Goal: Information Seeking & Learning: Compare options

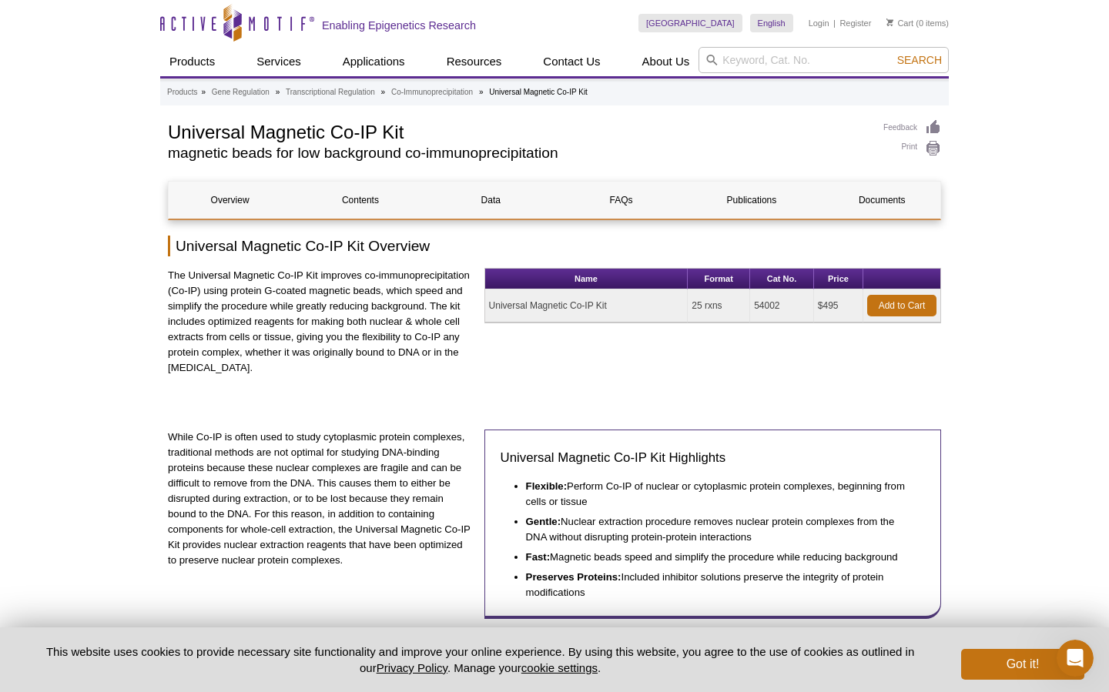
click at [466, 323] on p "The Universal Magnetic Co-IP Kit improves co-immunoprecipitation (Co-IP) using …" at bounding box center [320, 322] width 305 height 108
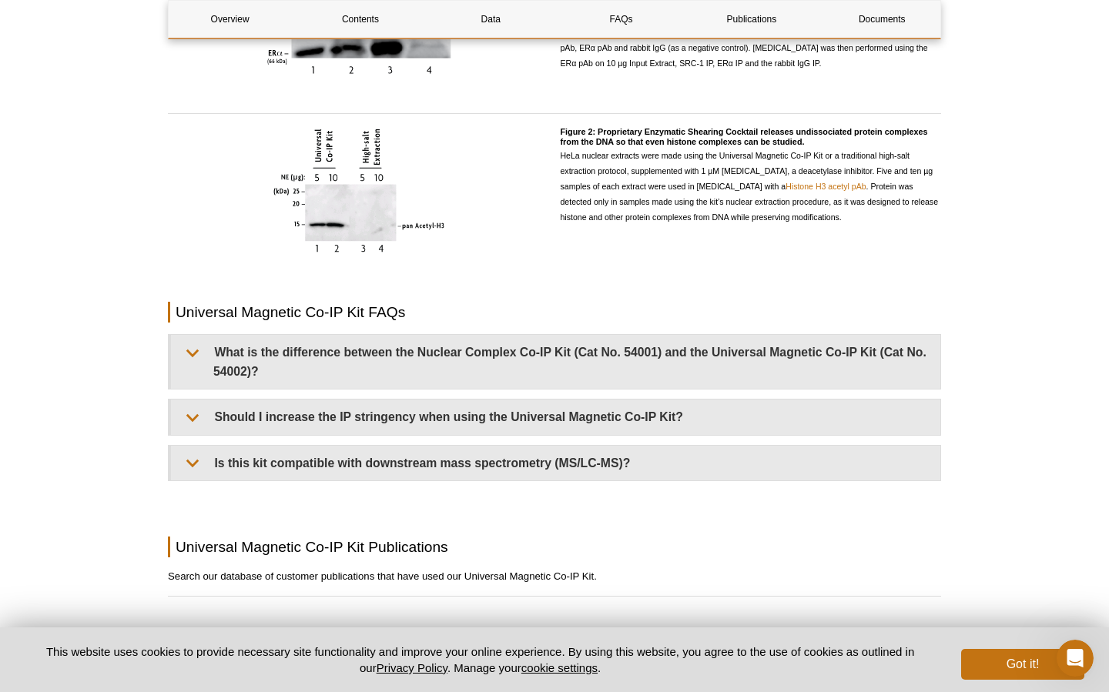
scroll to position [1129, 0]
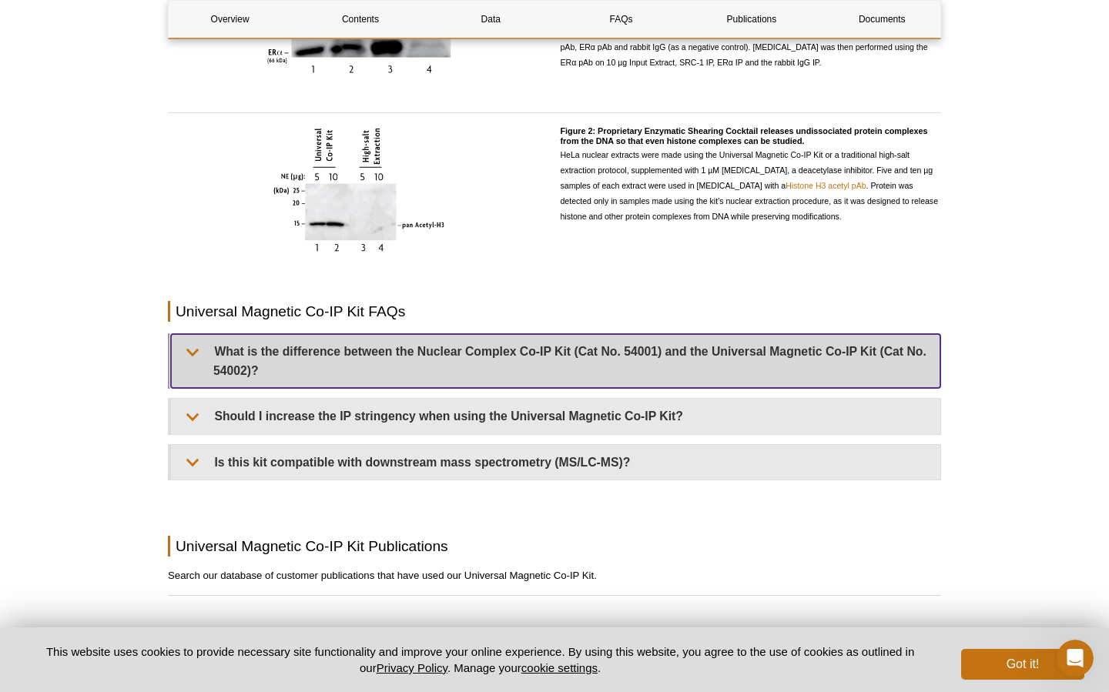
click at [477, 353] on summary "What is the difference between the Nuclear Complex Co-IP Kit (Cat No. 54001) an…" at bounding box center [555, 361] width 769 height 54
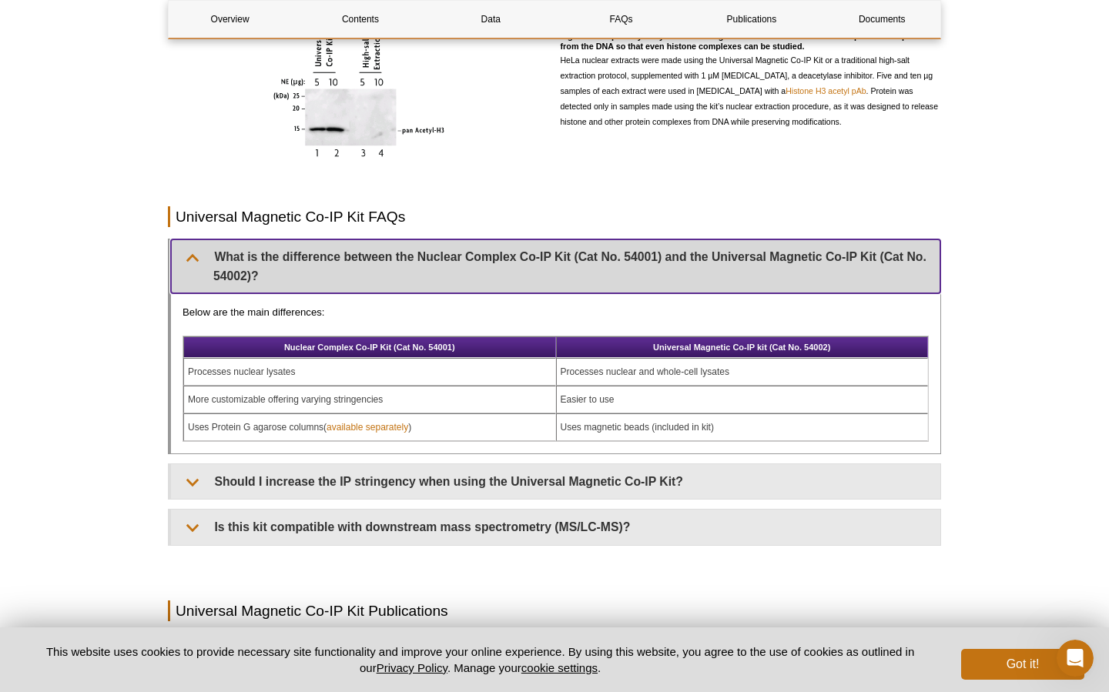
scroll to position [1235, 0]
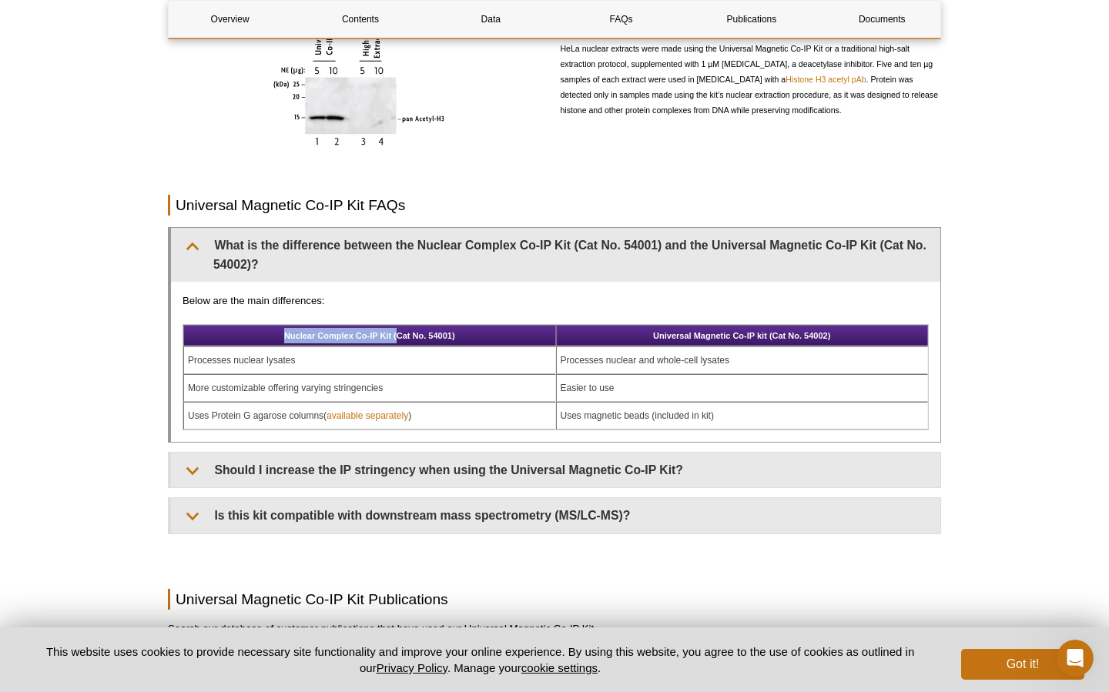
drag, startPoint x: 282, startPoint y: 334, endPoint x: 396, endPoint y: 335, distance: 113.9
click at [396, 335] on th "Nuclear Complex Co-IP Kit (Cat No. 54001)" at bounding box center [369, 336] width 373 height 22
copy th "Nuclear Complex Co-IP Kit ("
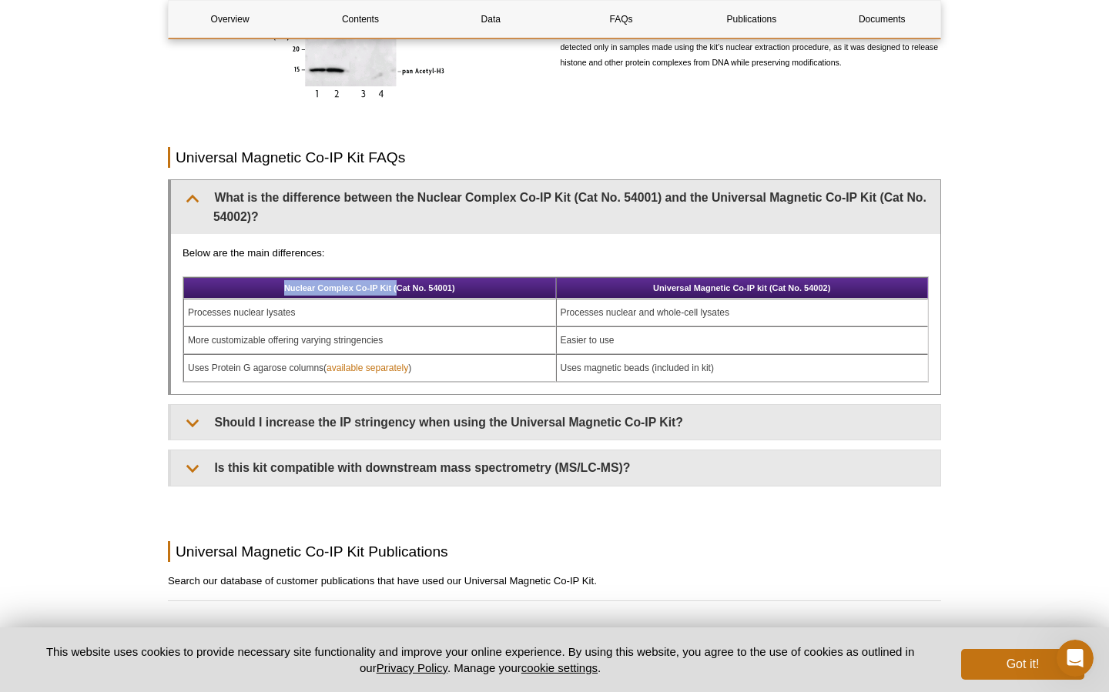
scroll to position [1284, 0]
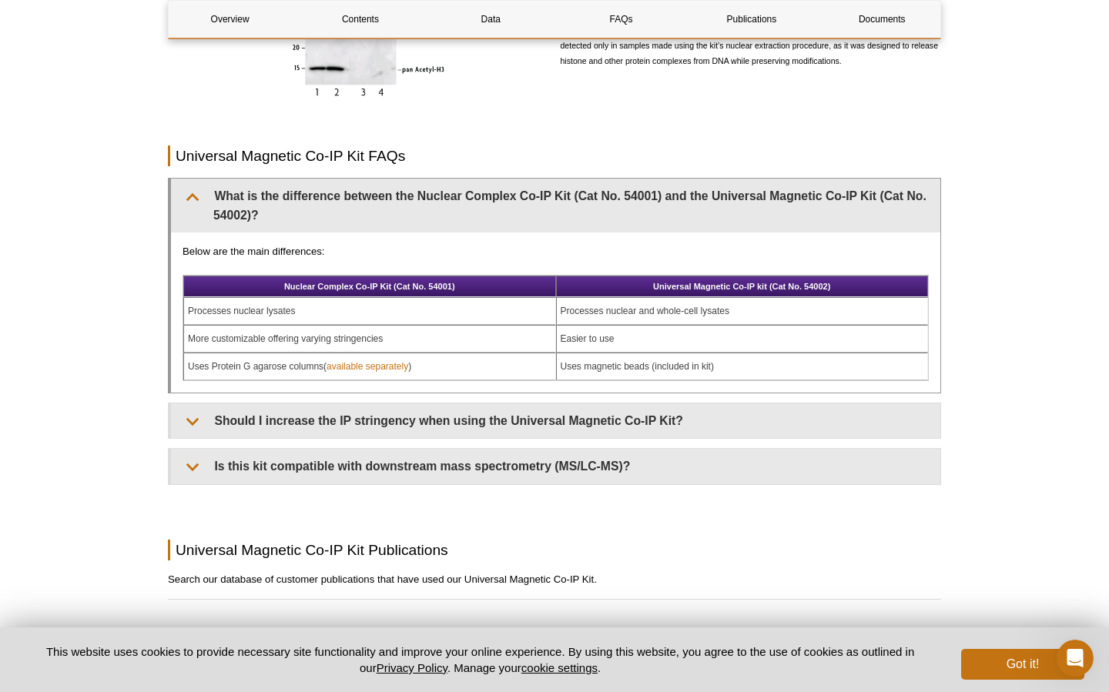
click at [294, 291] on th "Nuclear Complex Co-IP Kit (Cat No. 54001)" at bounding box center [369, 287] width 373 height 22
drag, startPoint x: 286, startPoint y: 285, endPoint x: 467, endPoint y: 287, distance: 181.7
click at [467, 287] on th "Nuclear Complex Co-IP Kit (Cat No. 54001)" at bounding box center [369, 287] width 373 height 22
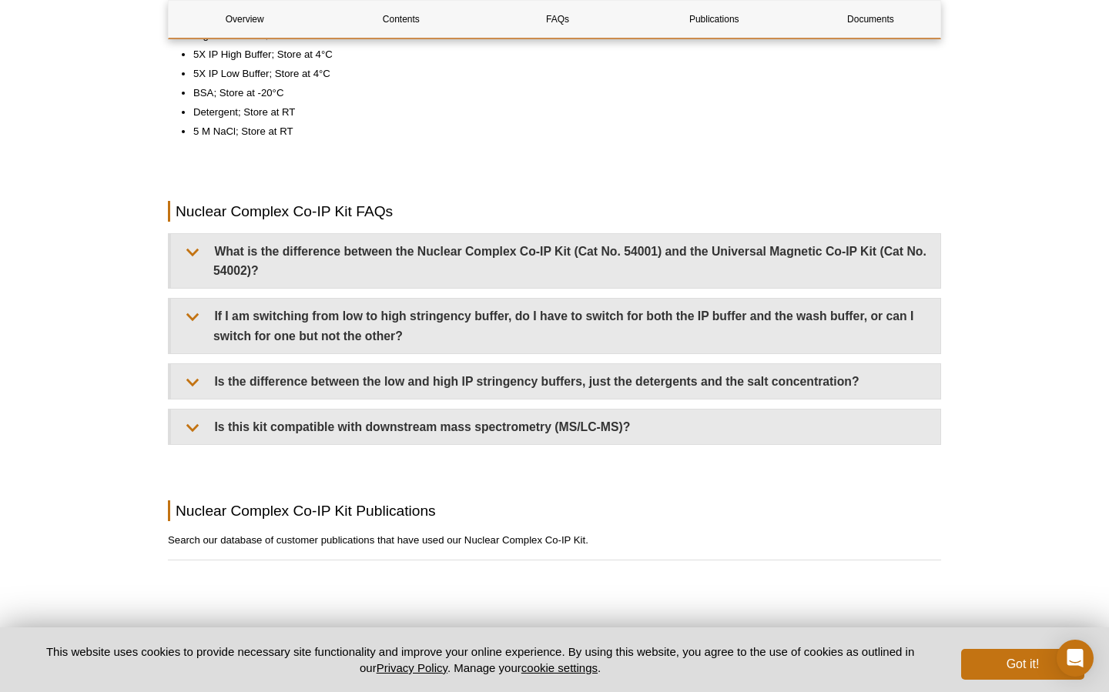
scroll to position [1416, 0]
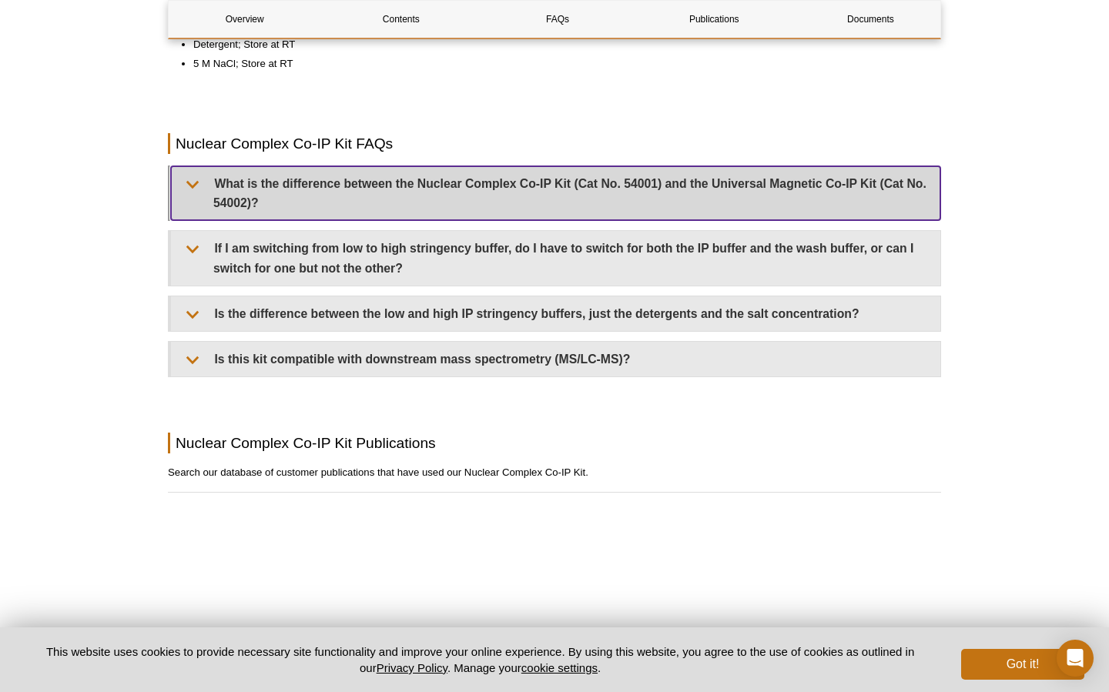
click at [427, 176] on summary "What is the difference between the Nuclear Complex Co-IP Kit (Cat No. 54001) an…" at bounding box center [555, 193] width 769 height 54
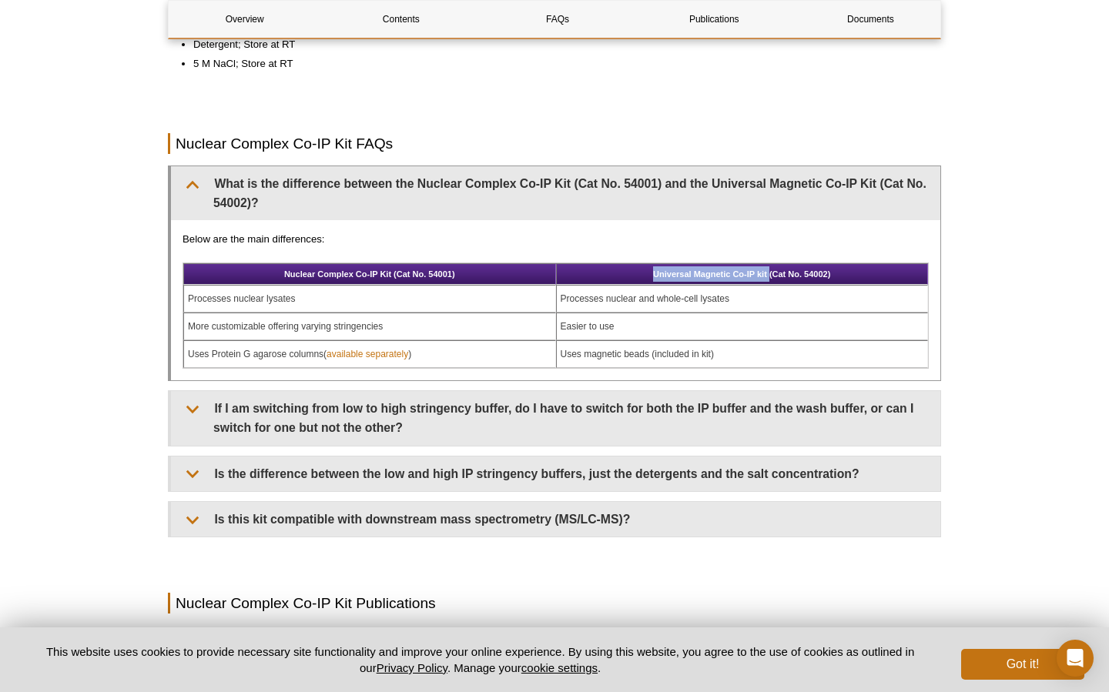
drag, startPoint x: 654, startPoint y: 272, endPoint x: 768, endPoint y: 275, distance: 114.7
click at [768, 275] on th "Universal Magnetic Co-IP kit (Cat No. 54002)" at bounding box center [742, 274] width 373 height 22
copy th "Universal Magnetic Co-IP kit"
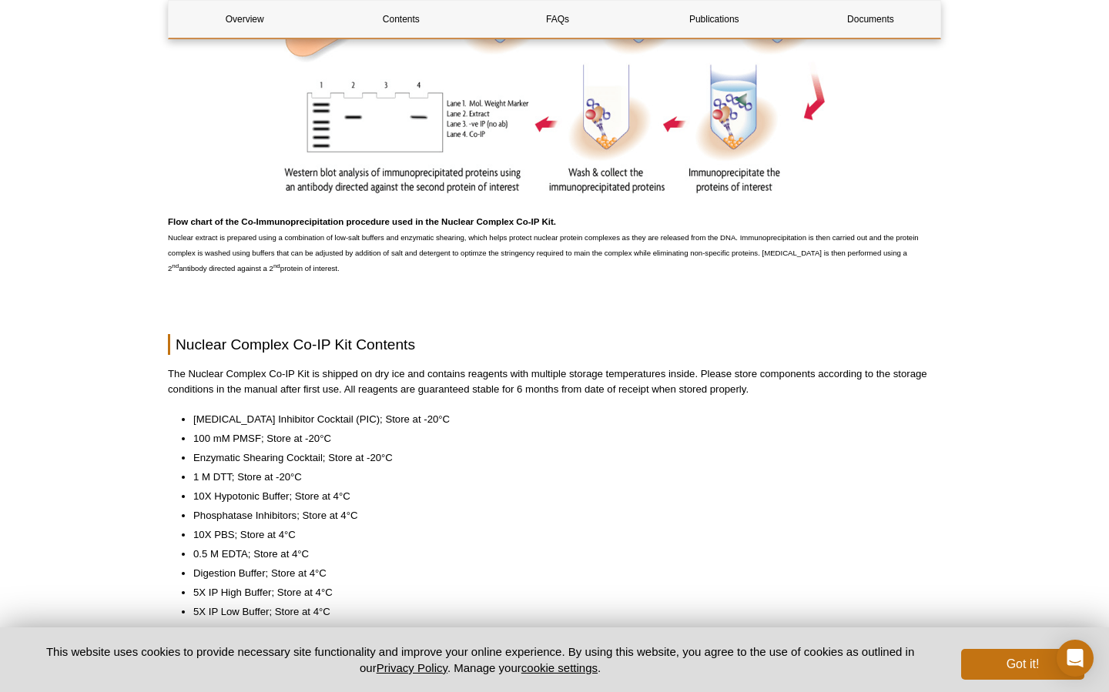
scroll to position [1044, 0]
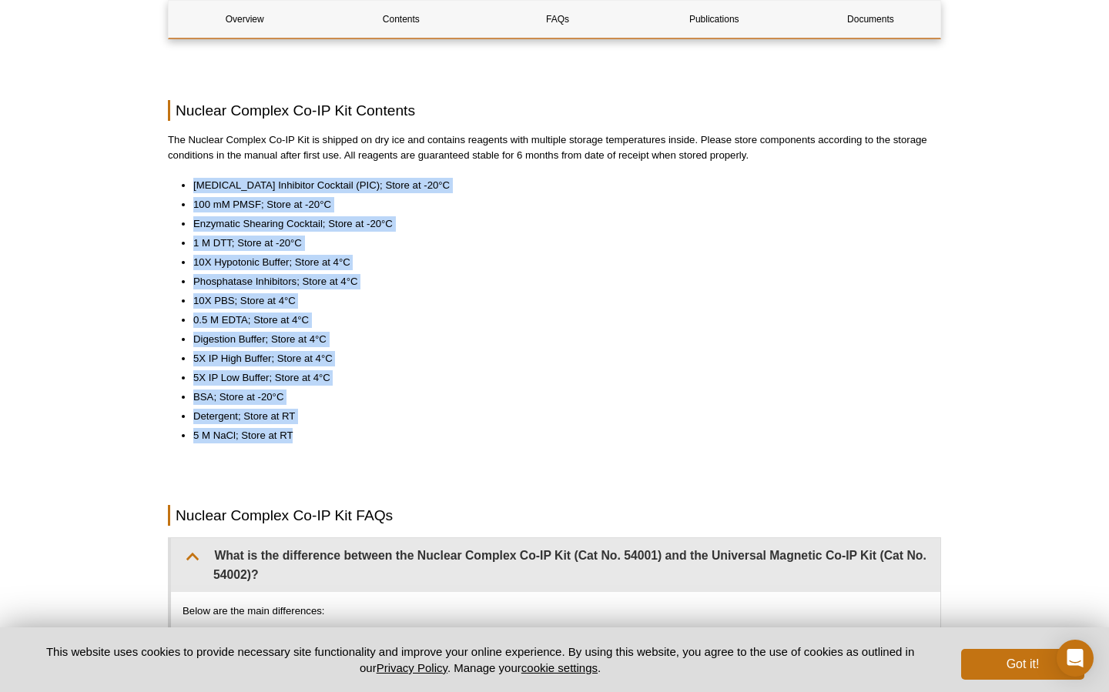
drag, startPoint x: 294, startPoint y: 433, endPoint x: 173, endPoint y: 179, distance: 281.3
click at [173, 179] on ul "Protease Inhibitor Cocktail (PIC); Store at -20°C 100 mM PMSF; Store at -20°C E…" at bounding box center [547, 311] width 758 height 266
copy ul "Protease Inhibitor Cocktail (PIC); Store at -20°C 100 mM PMSF; Store at -20°C E…"
click at [667, 387] on ul "Protease Inhibitor Cocktail (PIC); Store at -20°C 100 mM PMSF; Store at -20°C E…" at bounding box center [547, 311] width 758 height 266
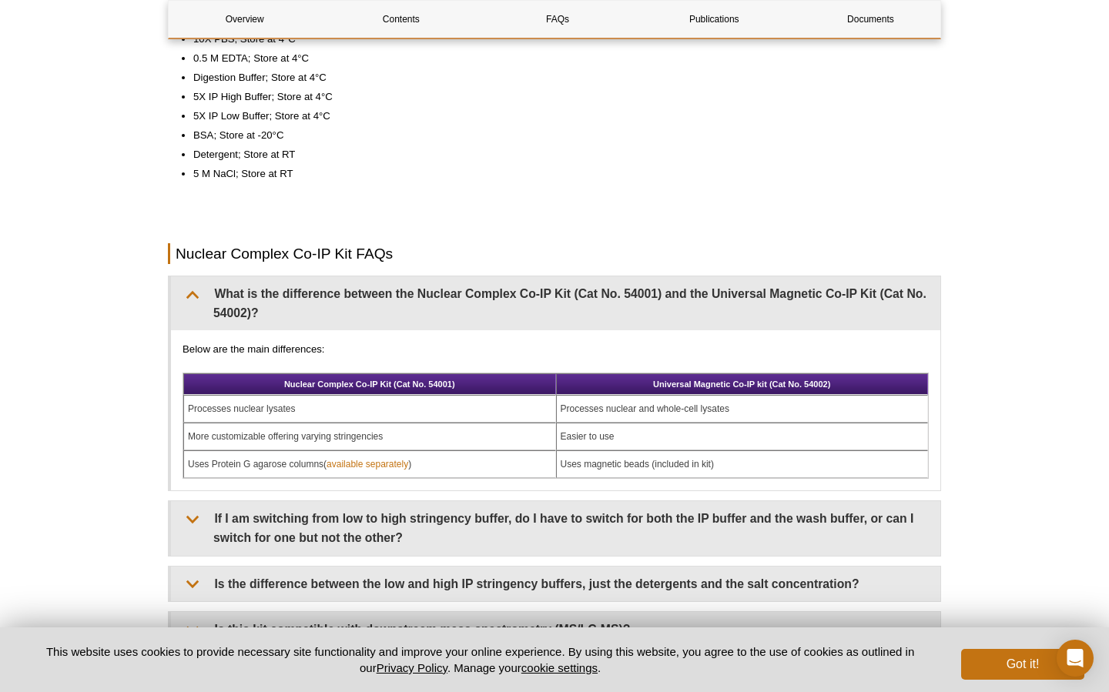
scroll to position [1467, 0]
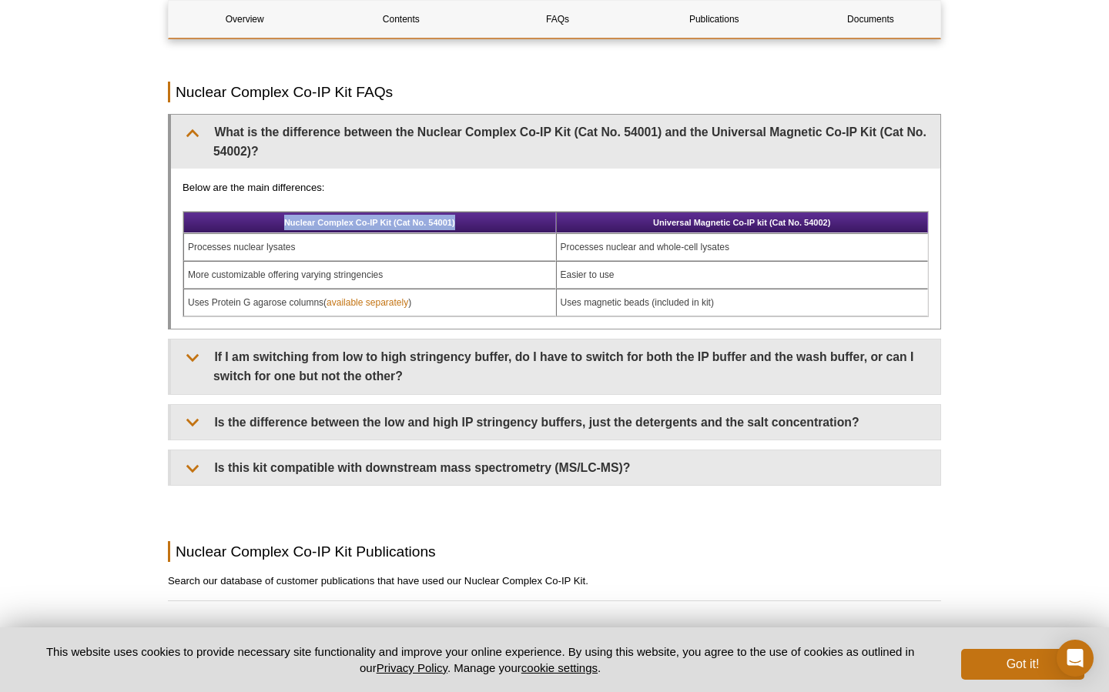
drag, startPoint x: 286, startPoint y: 222, endPoint x: 497, endPoint y: 229, distance: 211.0
click at [497, 229] on th "Nuclear Complex Co-IP Kit (Cat No. 54001)" at bounding box center [369, 223] width 373 height 22
copy th "Nuclear Complex Co-IP Kit (Cat No. 54001)"
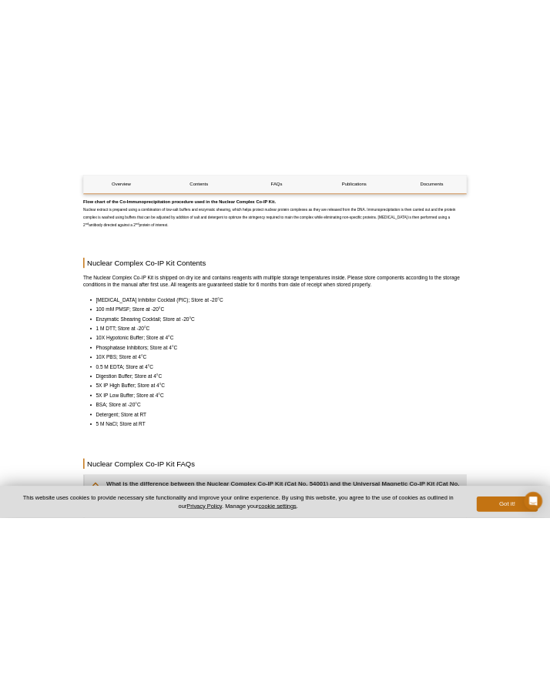
scroll to position [977, 0]
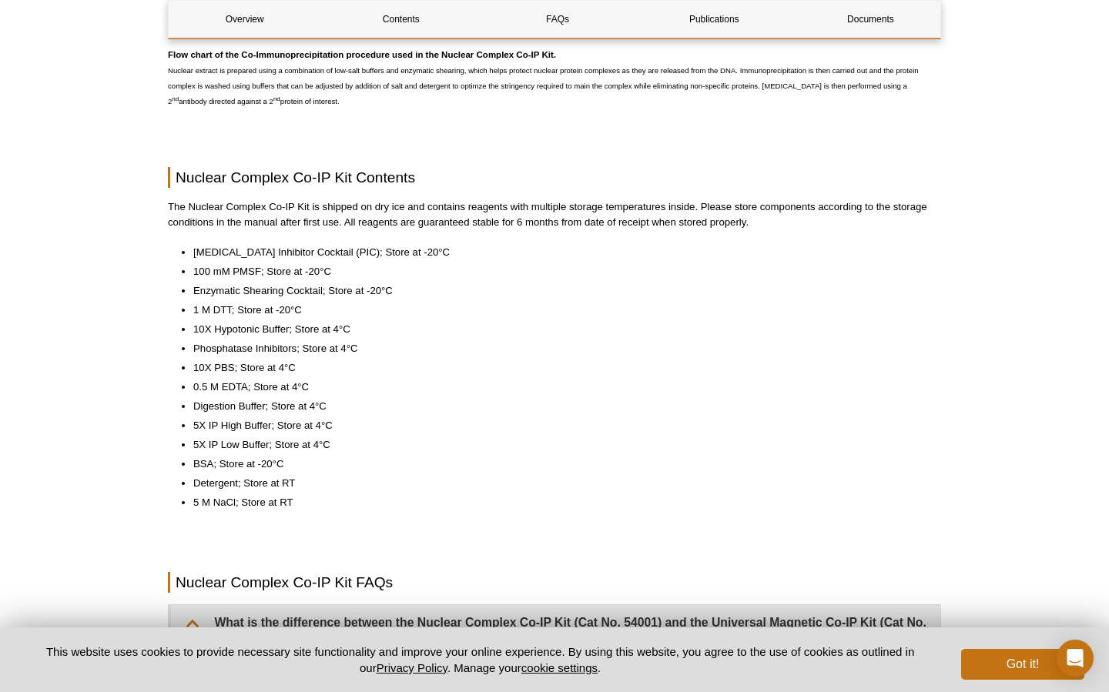
select select "[GEOGRAPHIC_DATA]"
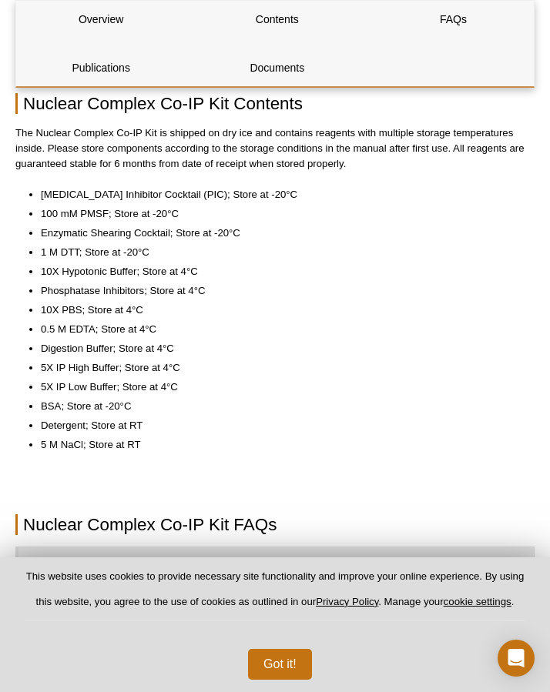
scroll to position [1263, 0]
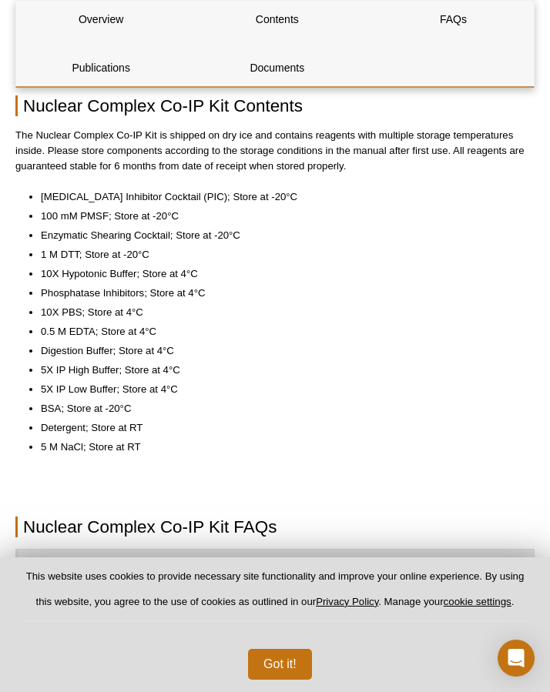
click at [158, 209] on li "100 mM PMSF; Store at -20°C" at bounding box center [280, 216] width 478 height 15
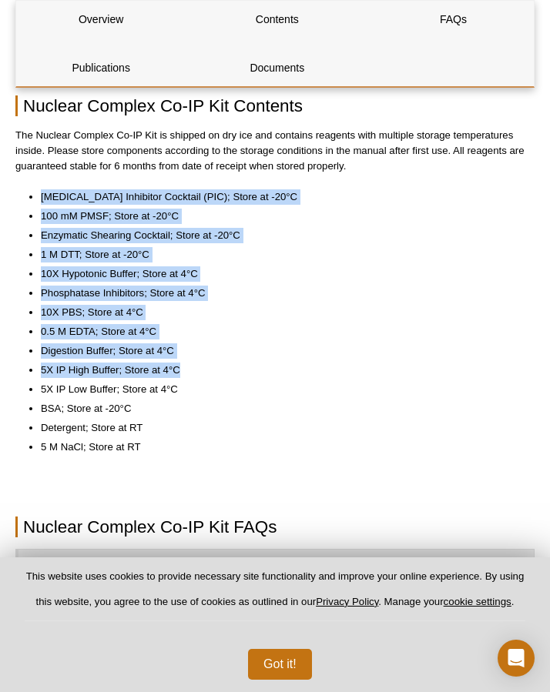
drag, startPoint x: 42, startPoint y: 194, endPoint x: 248, endPoint y: 367, distance: 269.4
click at [248, 367] on ul "Protease Inhibitor Cocktail (PIC); Store at -20°C 100 mM PMSF; Store at -20°C E…" at bounding box center [266, 322] width 503 height 266
click at [248, 367] on li "5X IP High Buffer; Store at 4°C" at bounding box center [280, 370] width 478 height 15
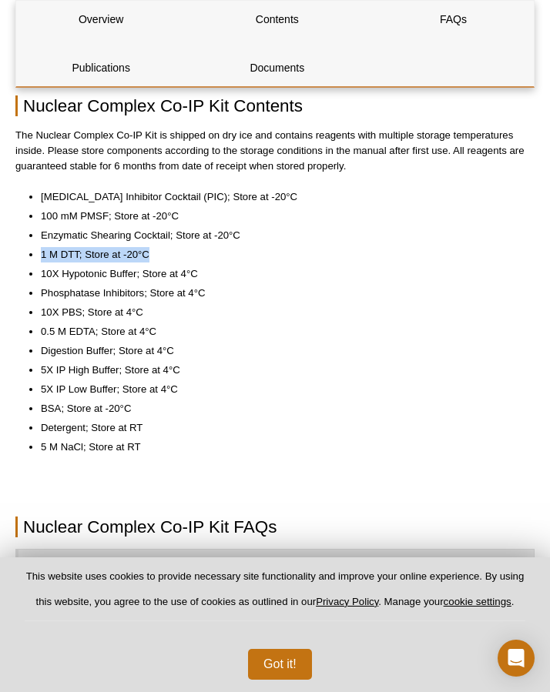
drag, startPoint x: 42, startPoint y: 249, endPoint x: 162, endPoint y: 249, distance: 120.1
click at [162, 249] on li "1 M DTT; Store at -20°C" at bounding box center [280, 254] width 478 height 15
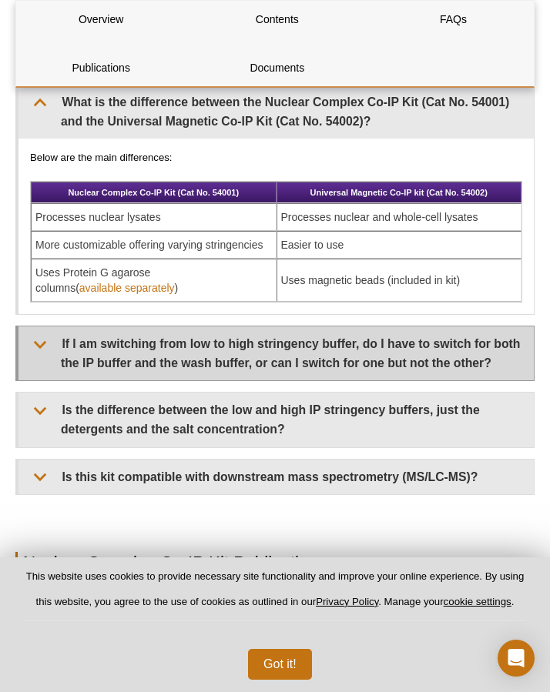
scroll to position [1731, 0]
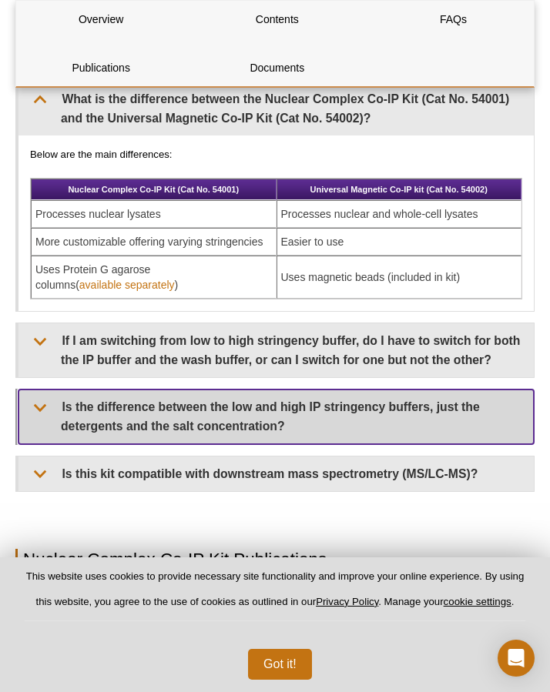
click at [91, 423] on summary "Is the difference between the low and high IP stringency buffers, just the dete…" at bounding box center [275, 417] width 515 height 54
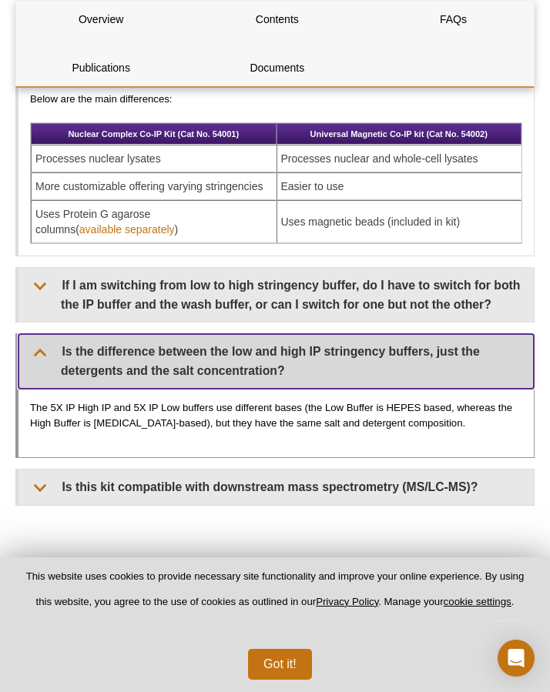
scroll to position [1781, 0]
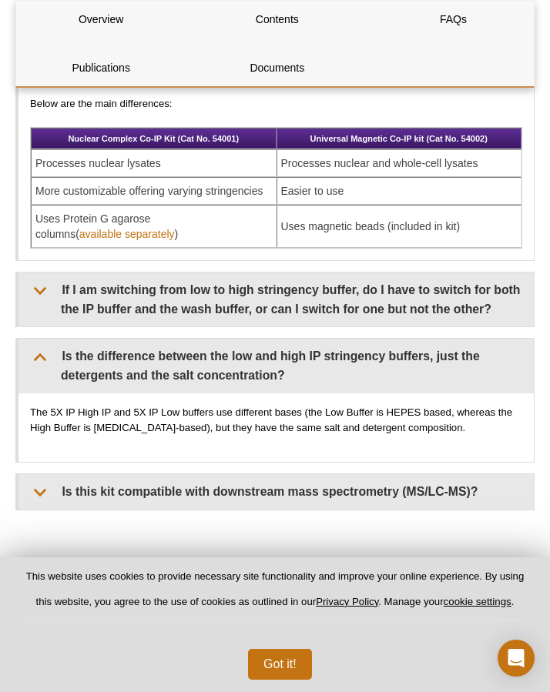
click at [119, 333] on div "What is the difference between the Nuclear Complex Co-IP Kit (Cat No. 54001) an…" at bounding box center [274, 270] width 519 height 480
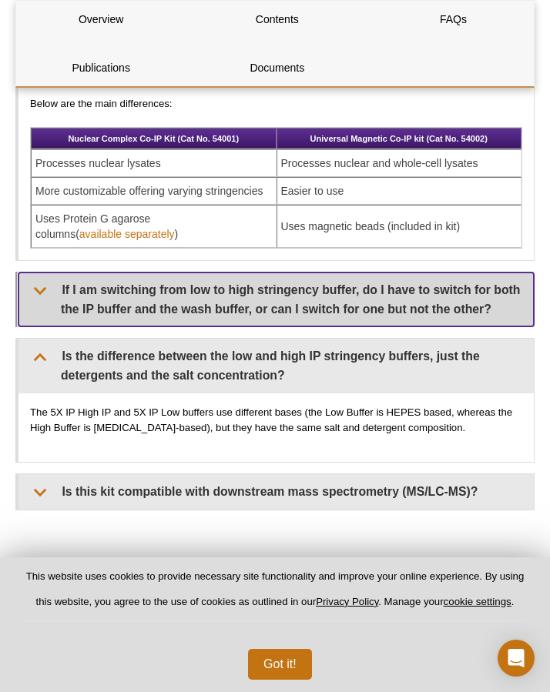
click at [131, 306] on summary "If I am switching from low to high stringency buffer, do I have to switch for b…" at bounding box center [275, 300] width 515 height 54
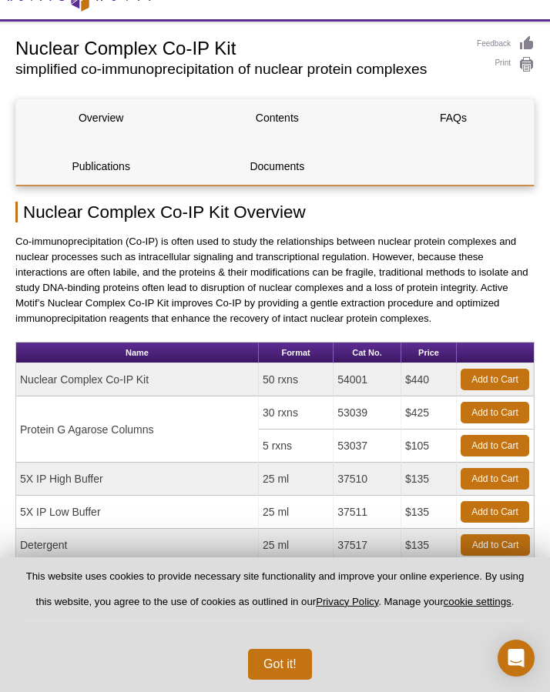
scroll to position [164, 0]
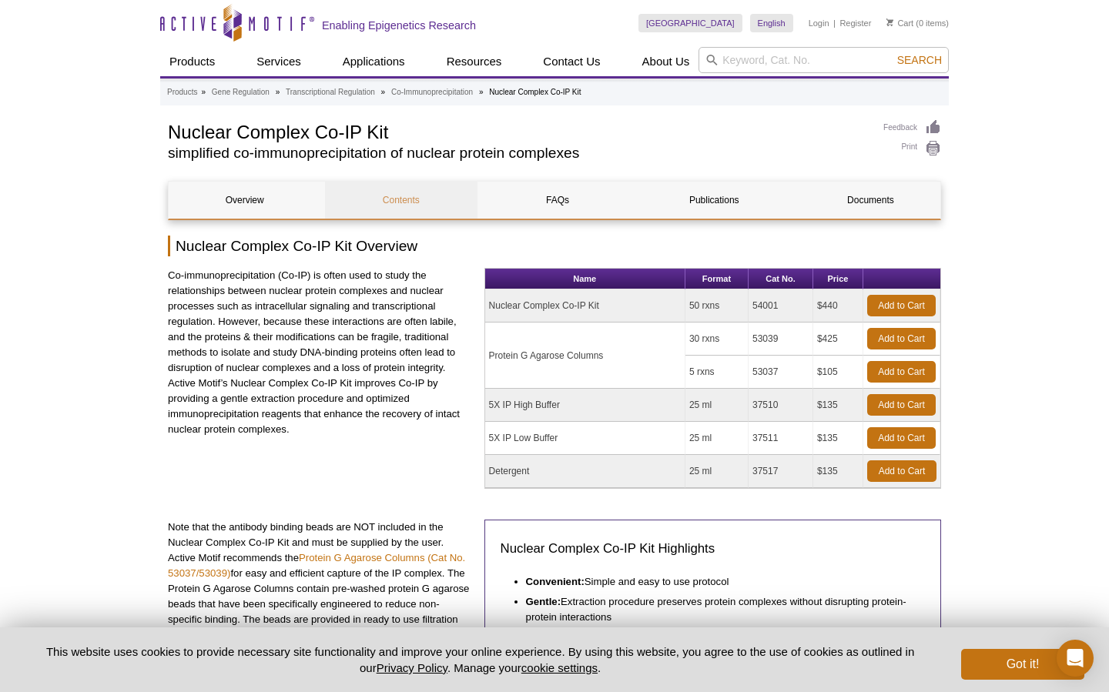
click at [403, 200] on link "Contents" at bounding box center [401, 200] width 152 height 37
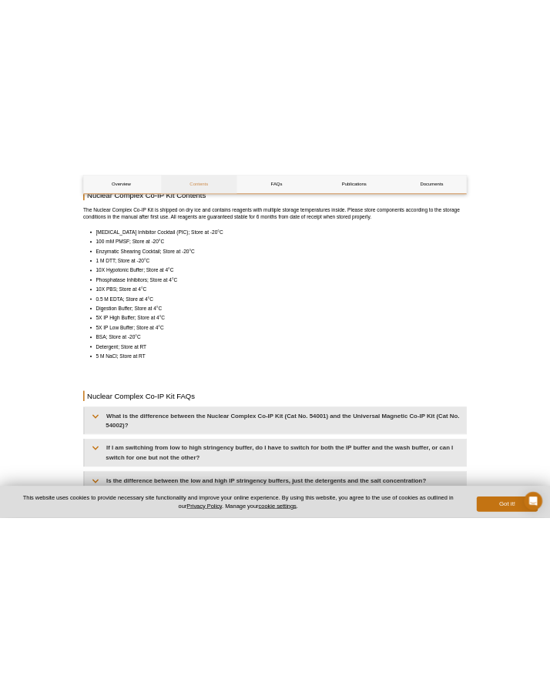
scroll to position [1095, 0]
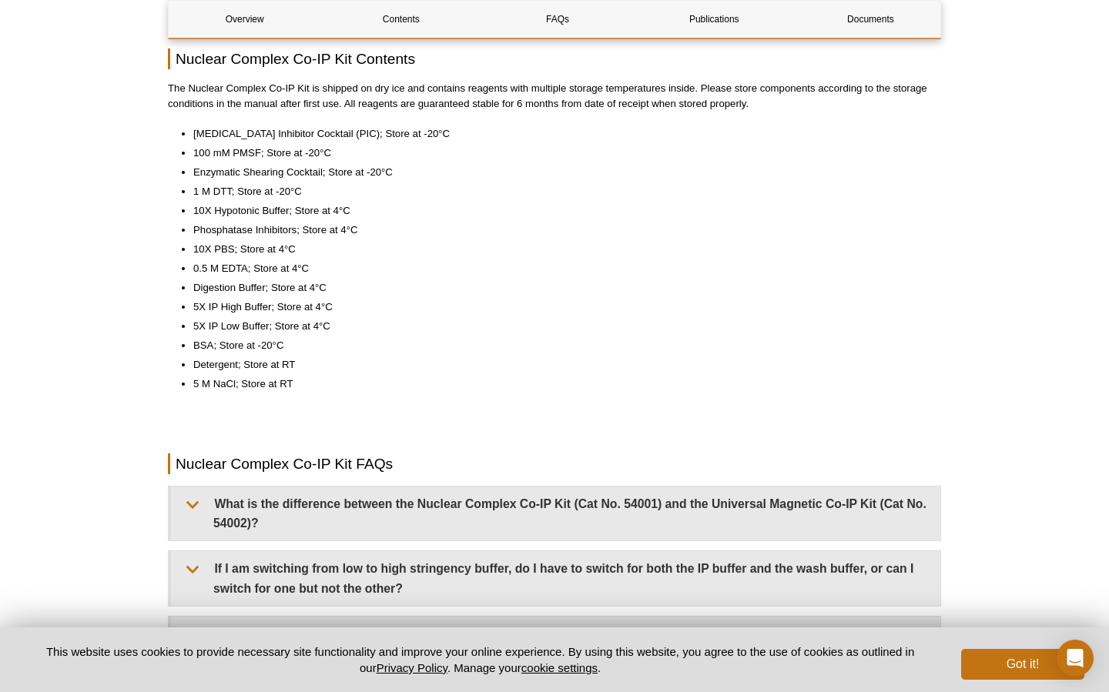
select select "[GEOGRAPHIC_DATA]"
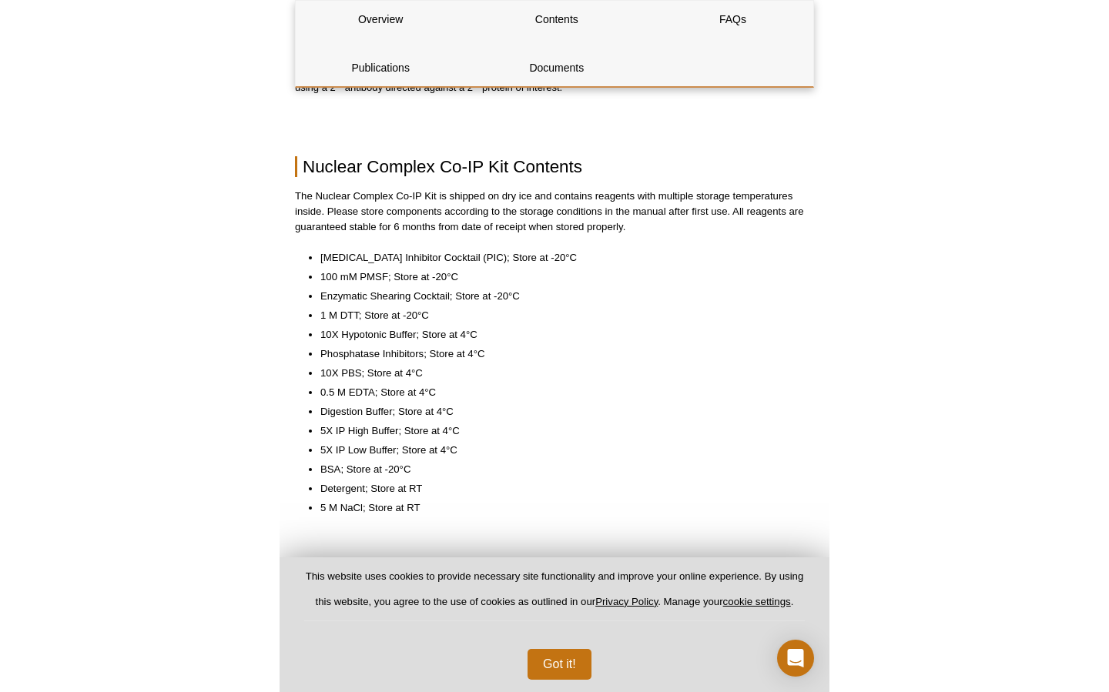
scroll to position [1226, 0]
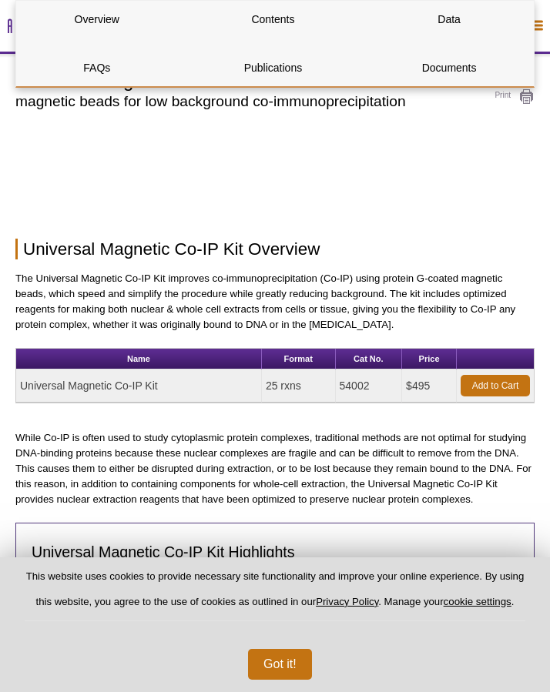
select select "[GEOGRAPHIC_DATA]"
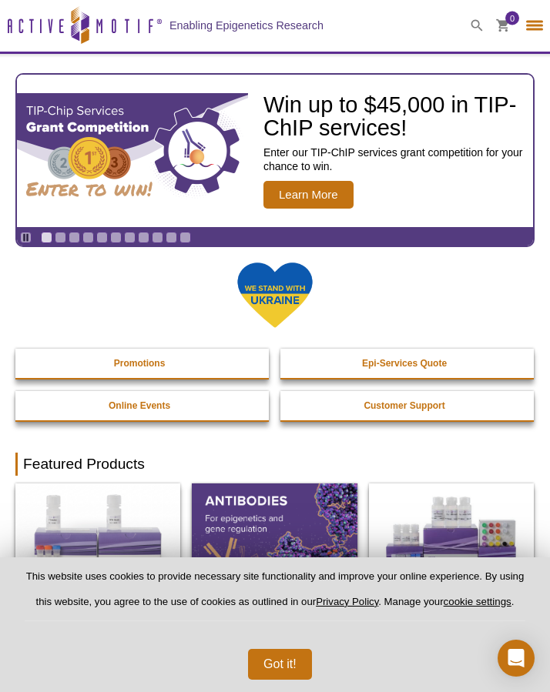
select select "[GEOGRAPHIC_DATA]"
